Goal: Task Accomplishment & Management: Use online tool/utility

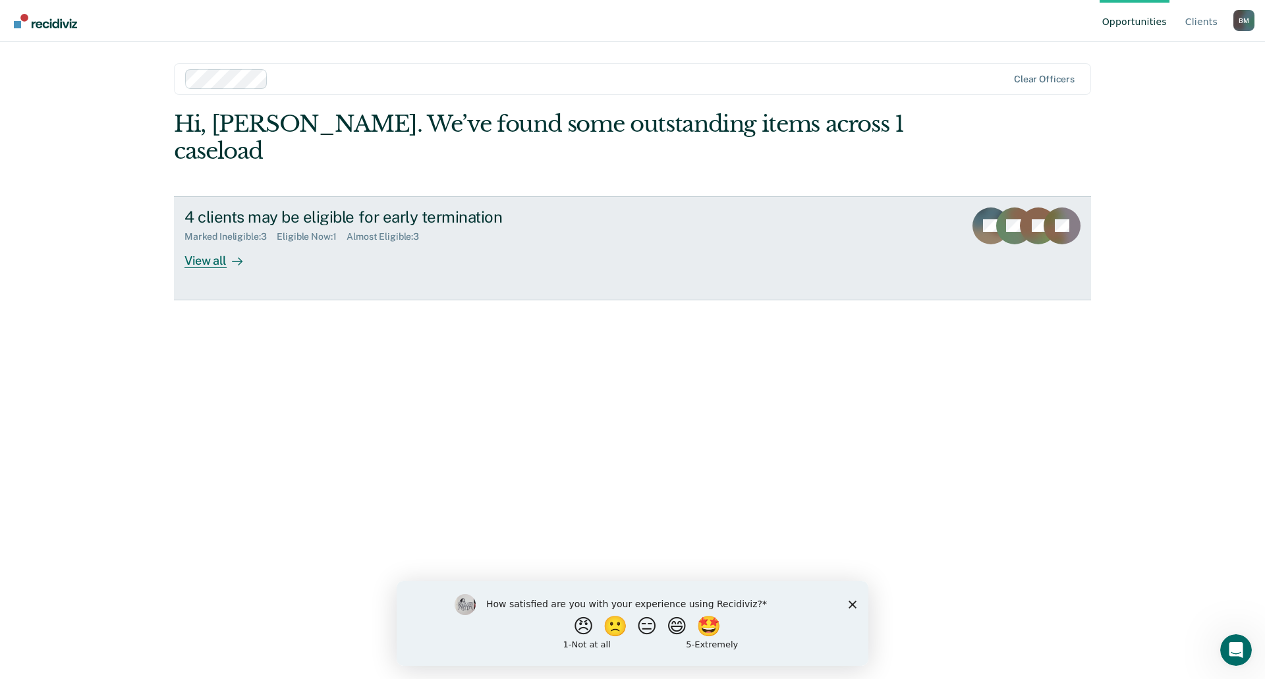
click at [211, 243] on div "View all" at bounding box center [222, 256] width 74 height 26
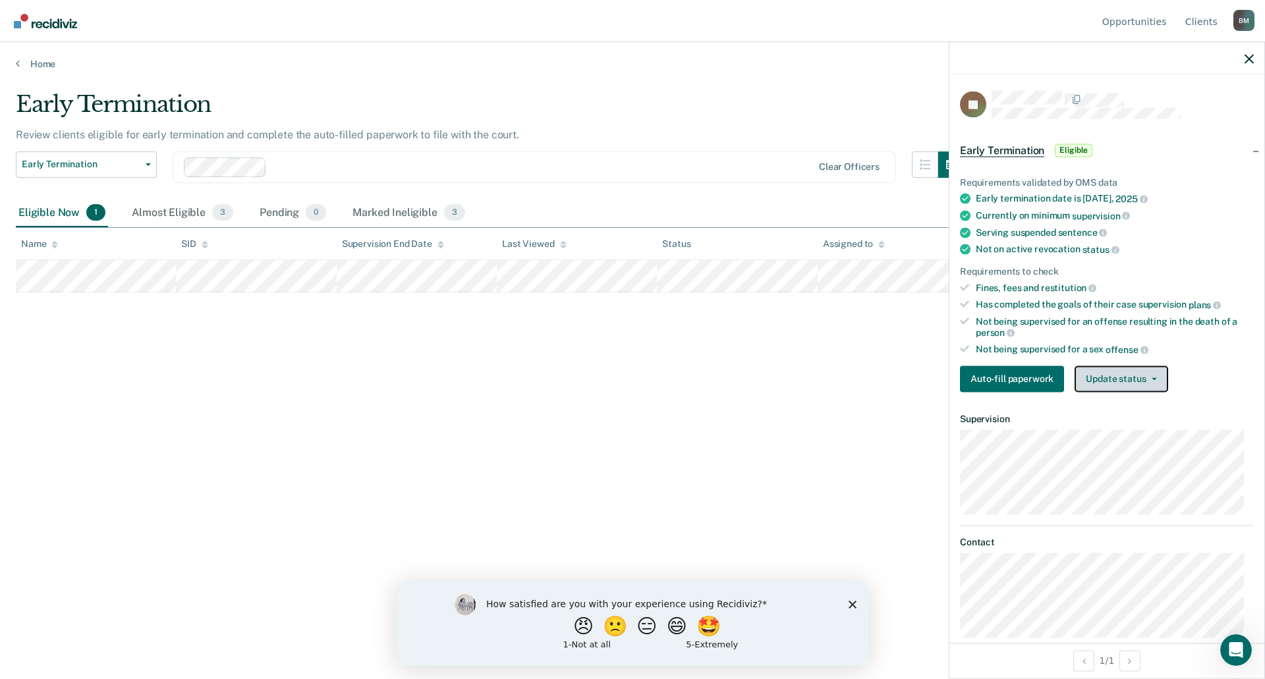
click at [1118, 381] on button "Update status" at bounding box center [1121, 379] width 93 height 26
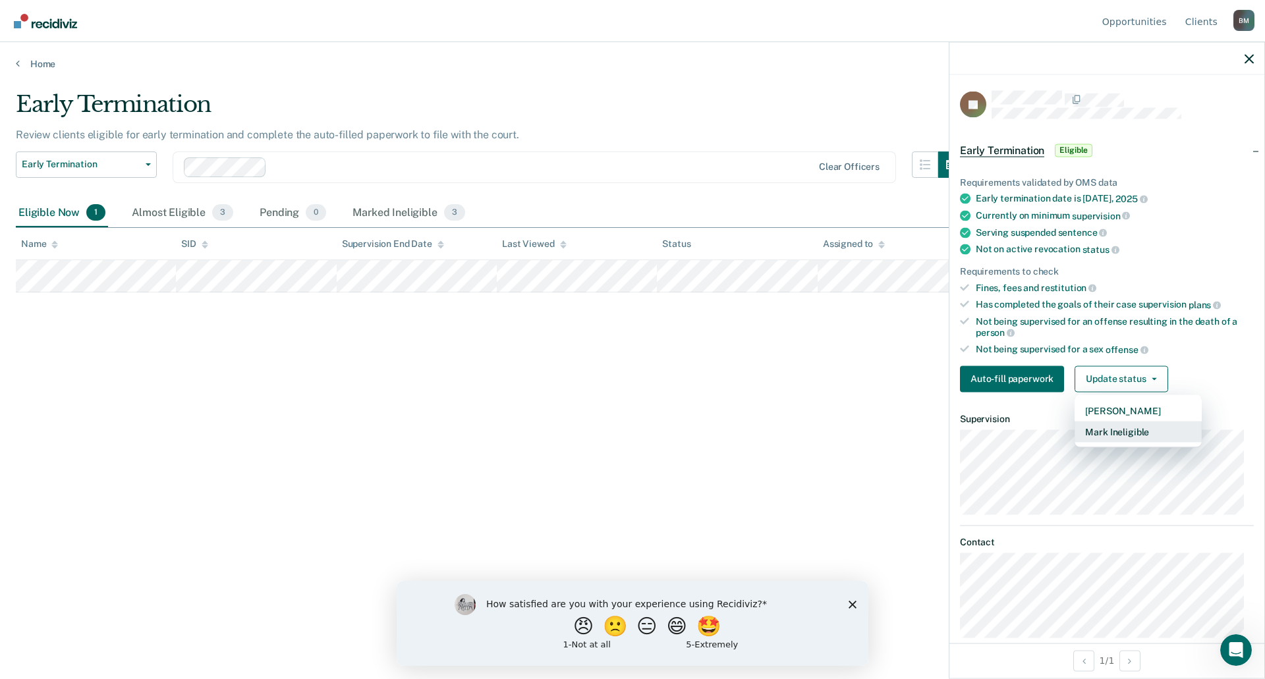
click at [1112, 426] on button "Mark Ineligible" at bounding box center [1138, 431] width 127 height 21
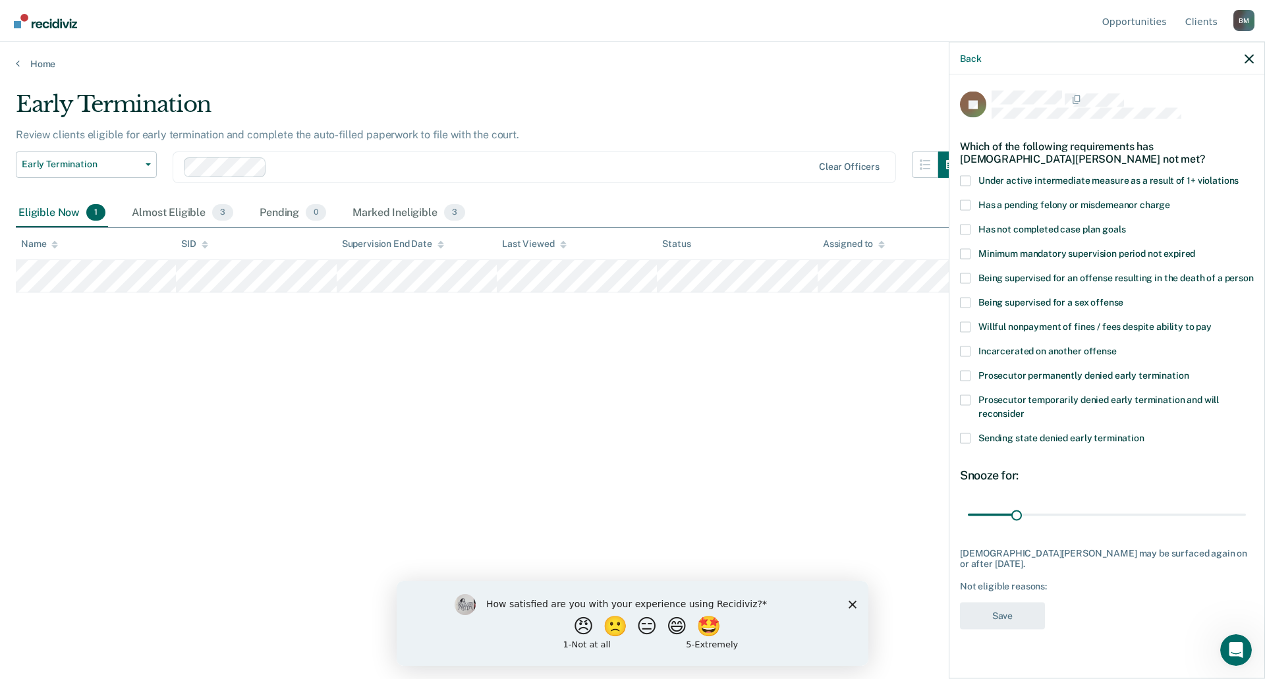
click at [973, 229] on label "Has not completed case plan goals" at bounding box center [1107, 231] width 294 height 14
click at [1126, 224] on input "Has not completed case plan goals" at bounding box center [1126, 224] width 0 height 0
drag, startPoint x: 1019, startPoint y: 512, endPoint x: 1061, endPoint y: 515, distance: 42.3
type input "60"
click at [1061, 515] on input "range" at bounding box center [1107, 514] width 278 height 23
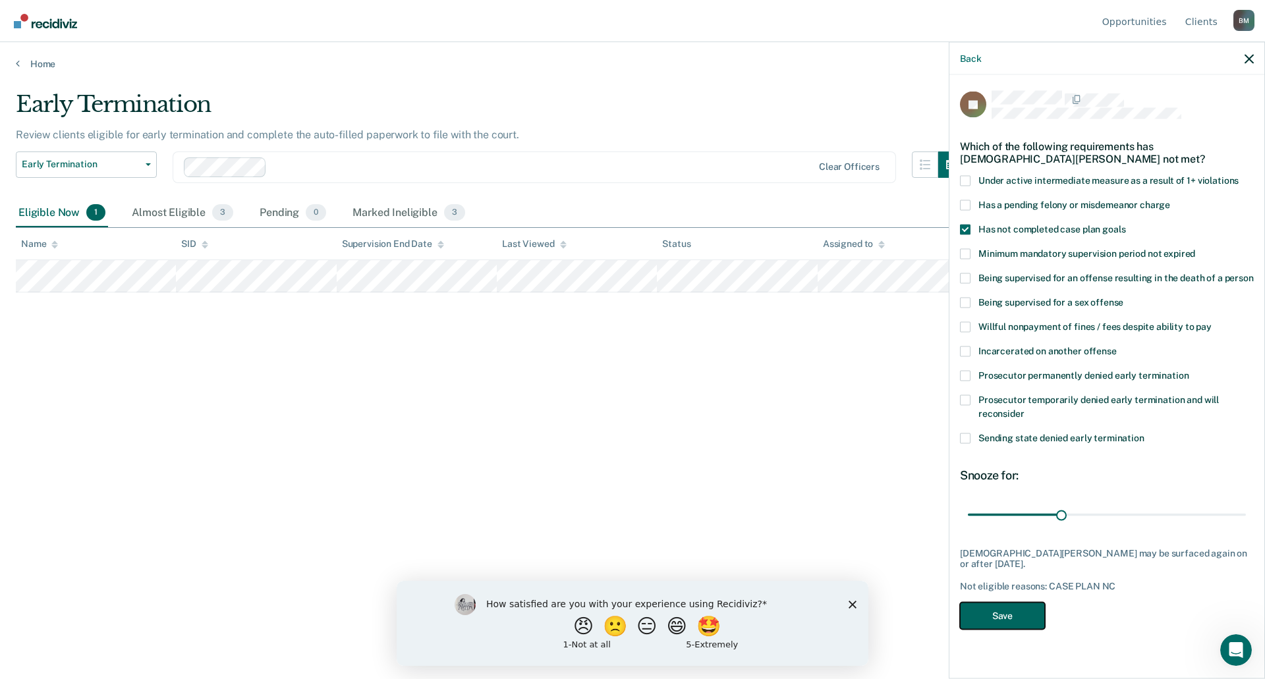
click at [1013, 602] on button "Save" at bounding box center [1002, 615] width 85 height 27
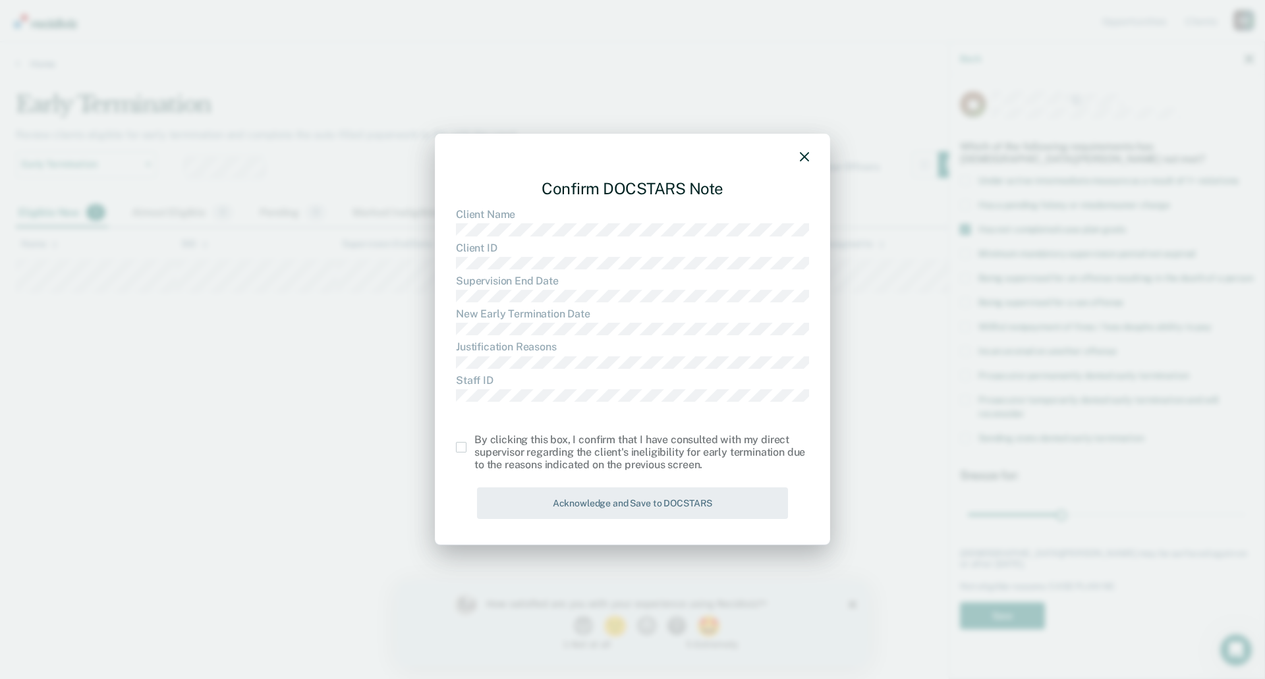
click at [462, 449] on span at bounding box center [461, 447] width 11 height 11
click at [474, 442] on input "checkbox" at bounding box center [474, 442] width 0 height 0
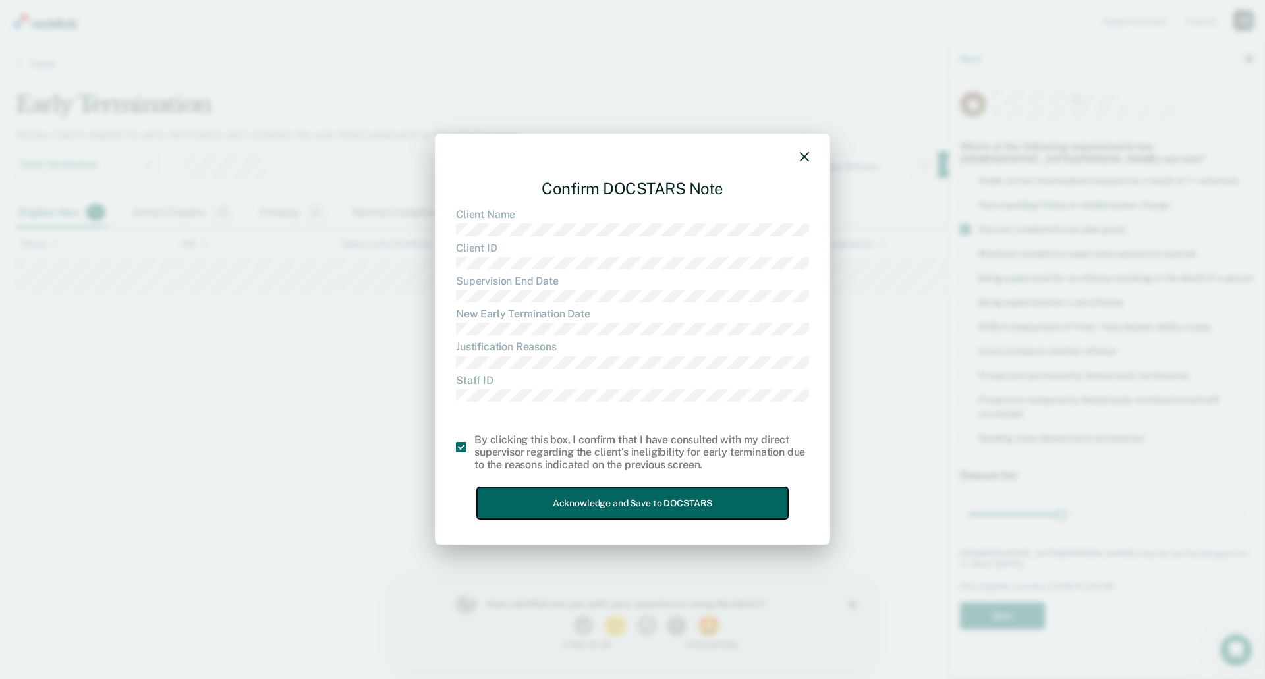
click at [559, 504] on button "Acknowledge and Save to DOCSTARS" at bounding box center [632, 504] width 311 height 32
